Goal: Navigation & Orientation: Find specific page/section

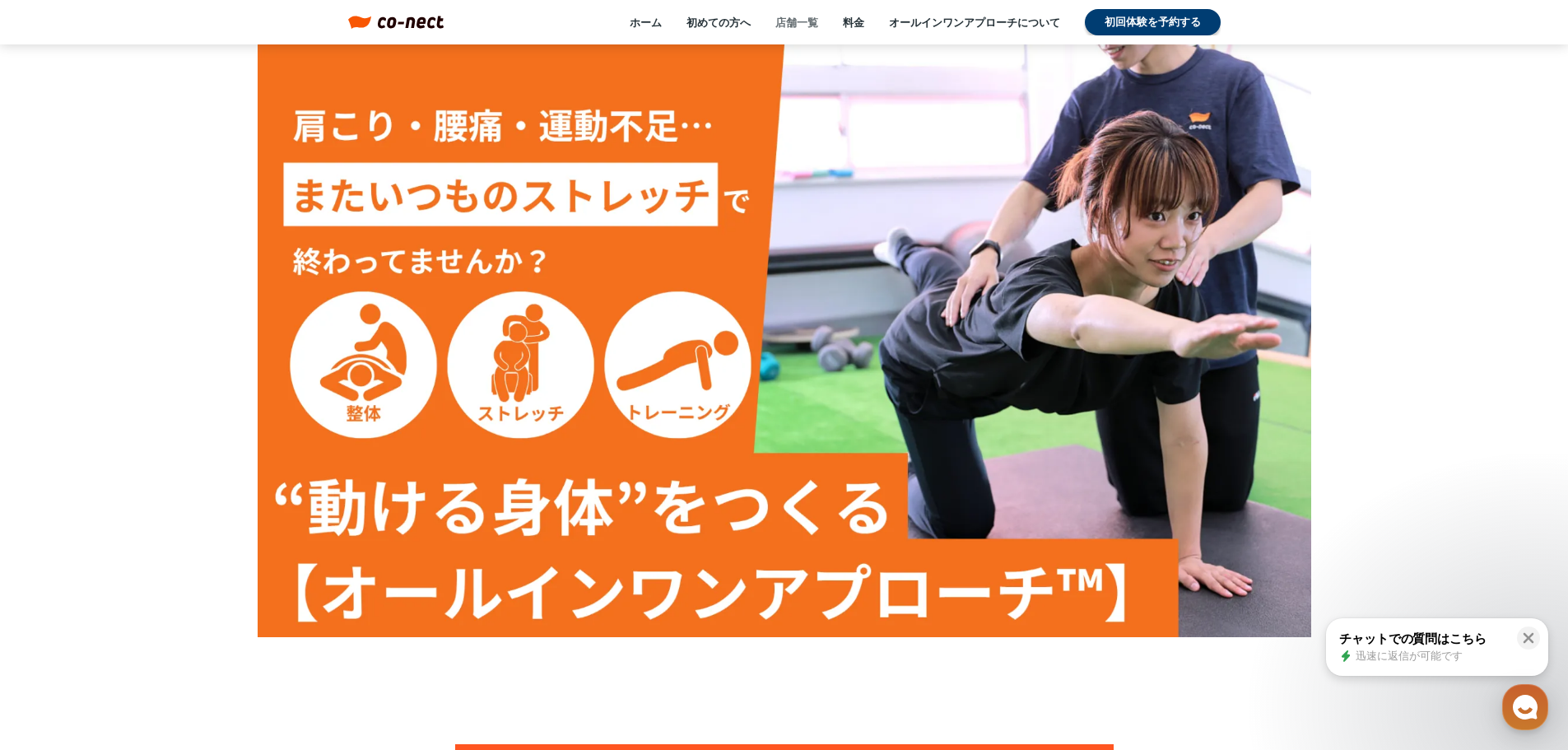
click at [791, 27] on link "店舗一覧" at bounding box center [796, 22] width 43 height 15
